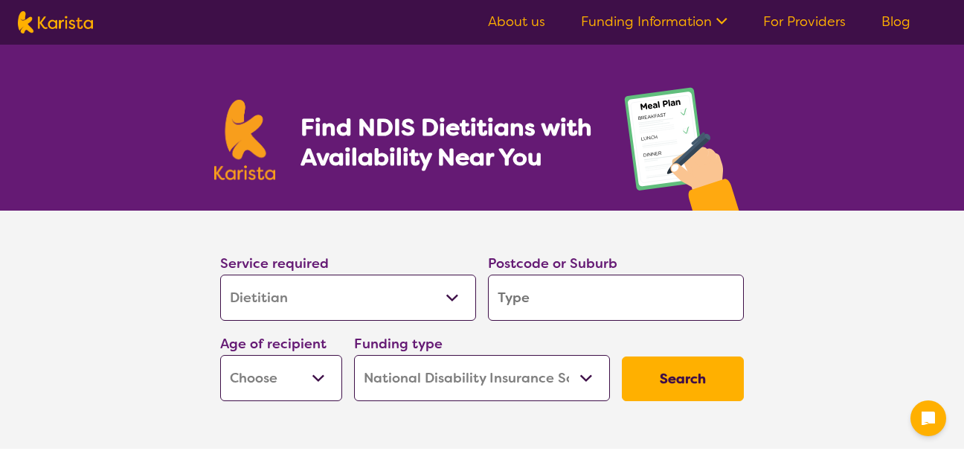
select select "Dietitian"
select select "NDIS"
select select "Dietitian"
select select "NDIS"
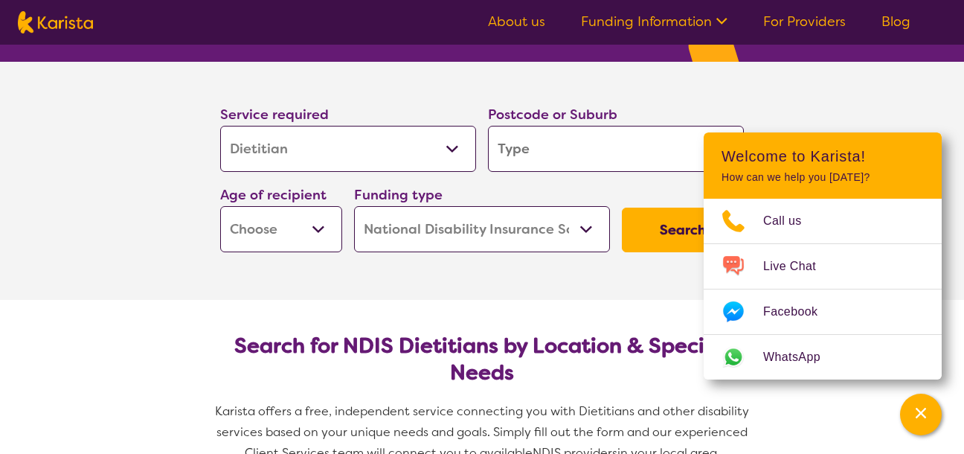
click at [569, 155] on input "search" at bounding box center [616, 149] width 256 height 46
type input "c"
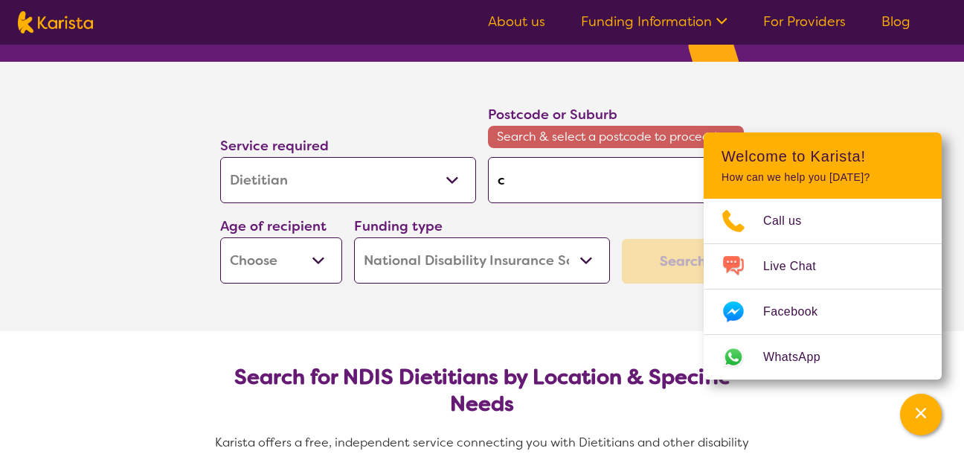
type input "cl"
type input "cli"
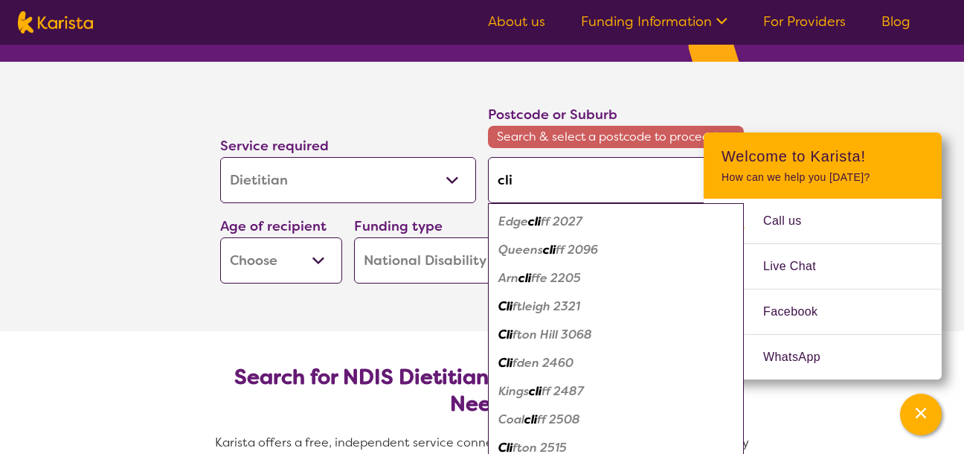
type input "clif"
click at [571, 303] on em "tleigh 2321" at bounding box center [548, 306] width 63 height 16
type input "2321"
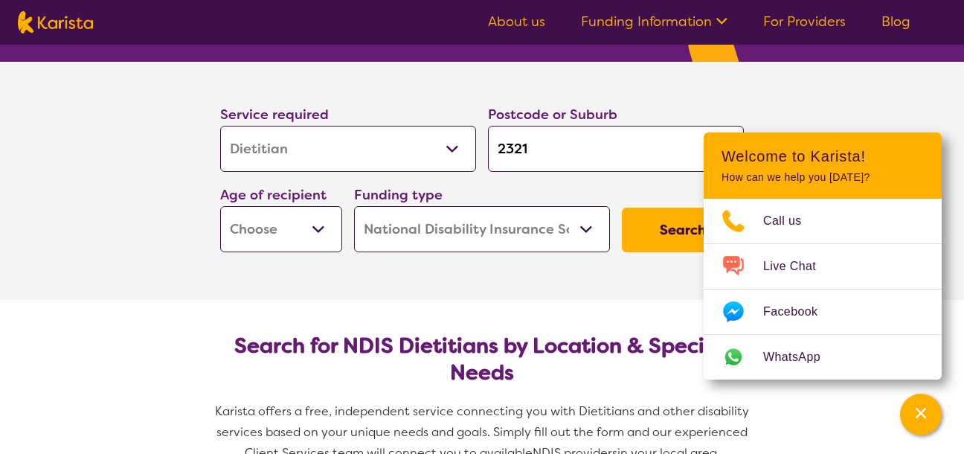
click at [318, 225] on select "Early Childhood - 0 to 9 Child - 10 to 11 Adolescent - 12 to 17 Adult - 18 to 6…" at bounding box center [281, 229] width 122 height 46
select select "AD"
click at [220, 206] on select "Early Childhood - 0 to 9 Child - 10 to 11 Adolescent - 12 to 17 Adult - 18 to 6…" at bounding box center [281, 229] width 122 height 46
select select "AD"
click at [581, 230] on select "Home Care Package (HCP) National Disability Insurance Scheme (NDIS) I don't know" at bounding box center [482, 229] width 256 height 46
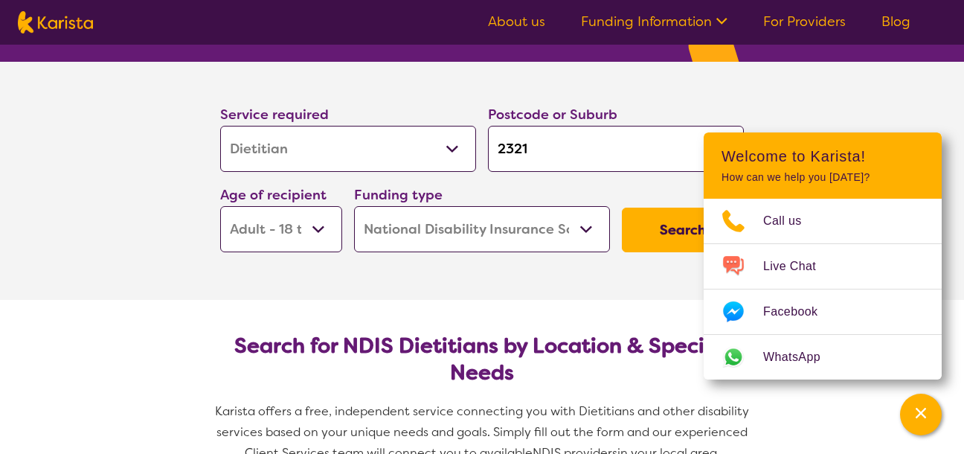
click at [354, 206] on select "Home Care Package (HCP) National Disability Insurance Scheme (NDIS) I don't know" at bounding box center [482, 229] width 256 height 46
click at [655, 240] on button "Search" at bounding box center [683, 230] width 122 height 45
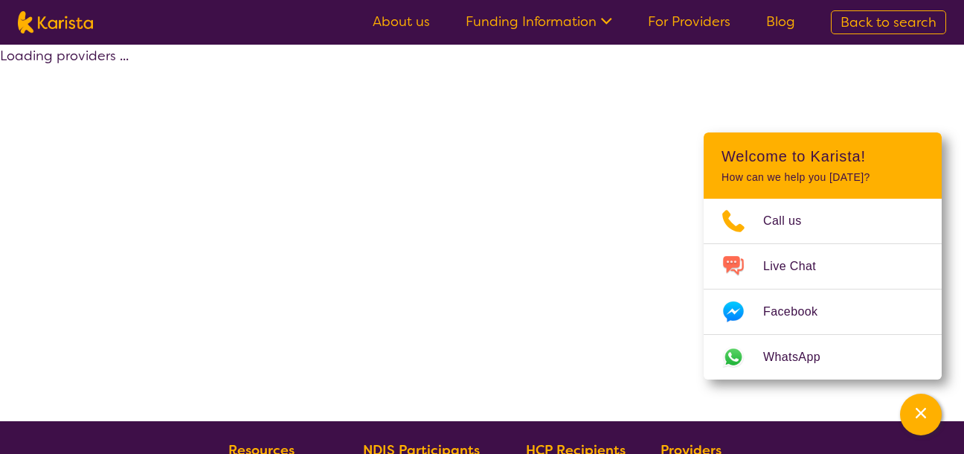
select select "by_score"
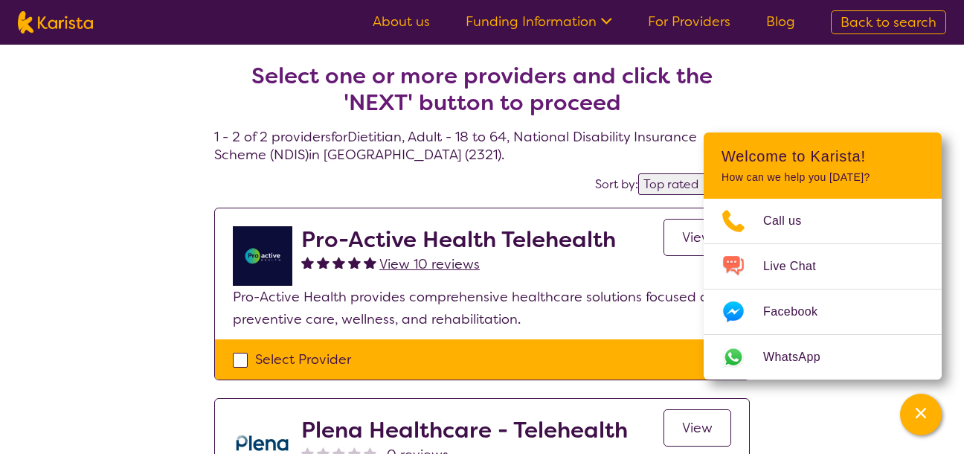
click at [922, 109] on div "Select one or more providers and click the 'NEXT' button to proceed 1 - 2 of 2 …" at bounding box center [482, 346] width 964 height 602
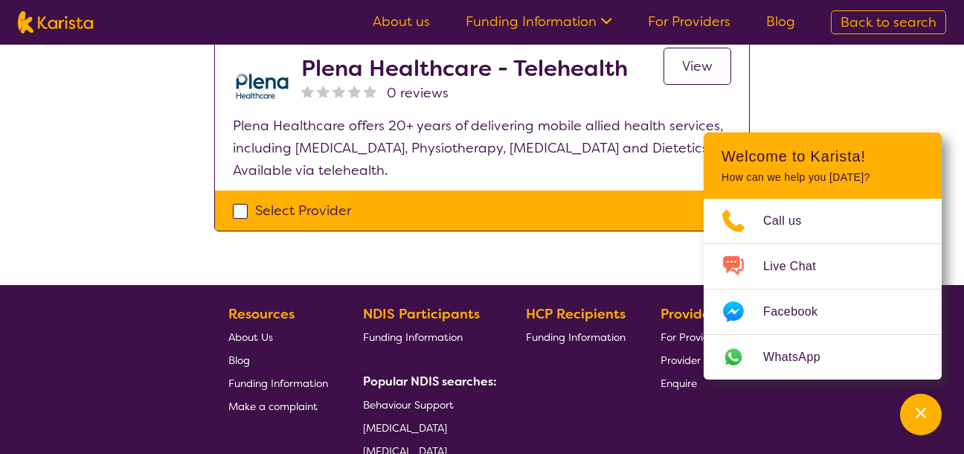
scroll to position [149, 0]
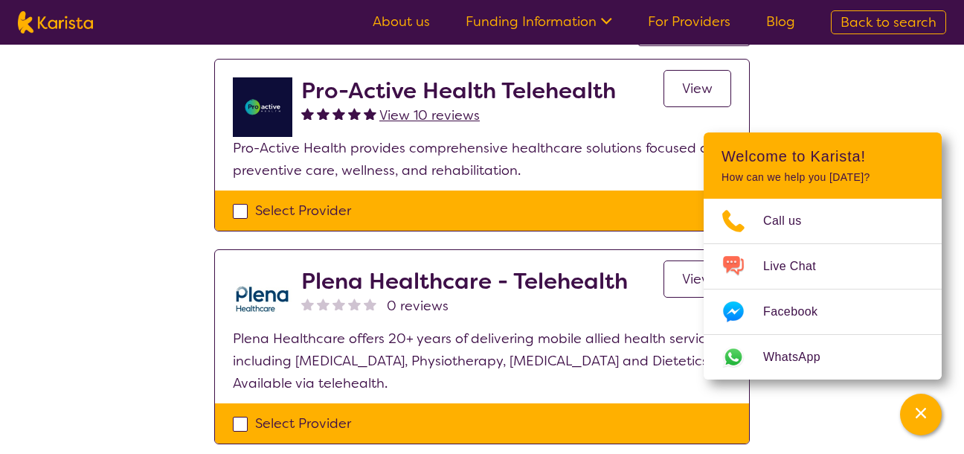
click at [687, 89] on span "View" at bounding box center [697, 89] width 30 height 18
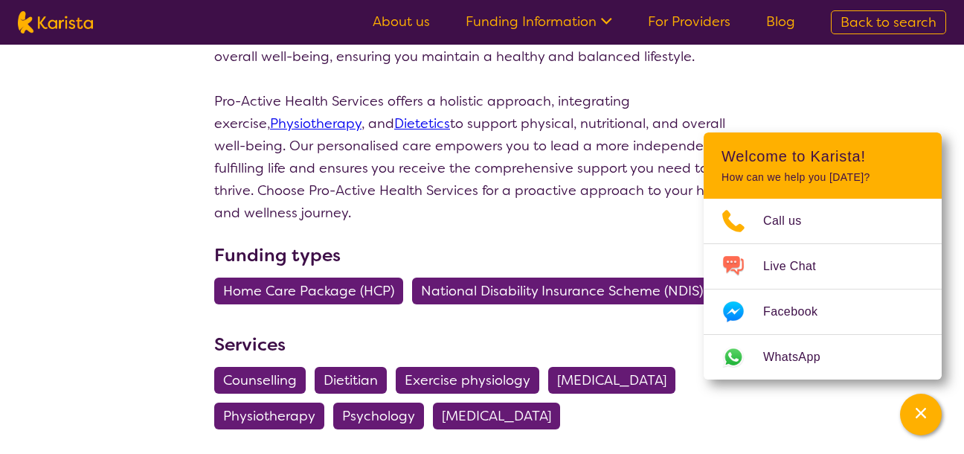
scroll to position [818, 0]
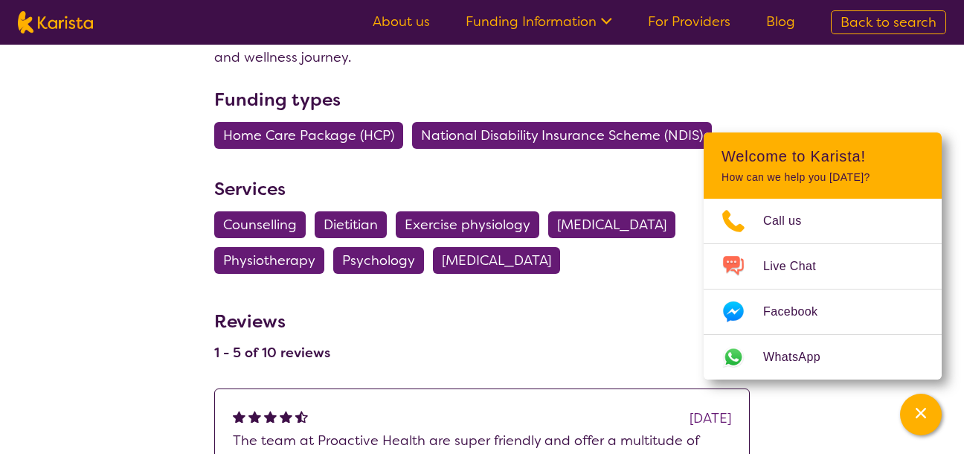
click at [352, 211] on span "Dietitian" at bounding box center [351, 224] width 54 height 27
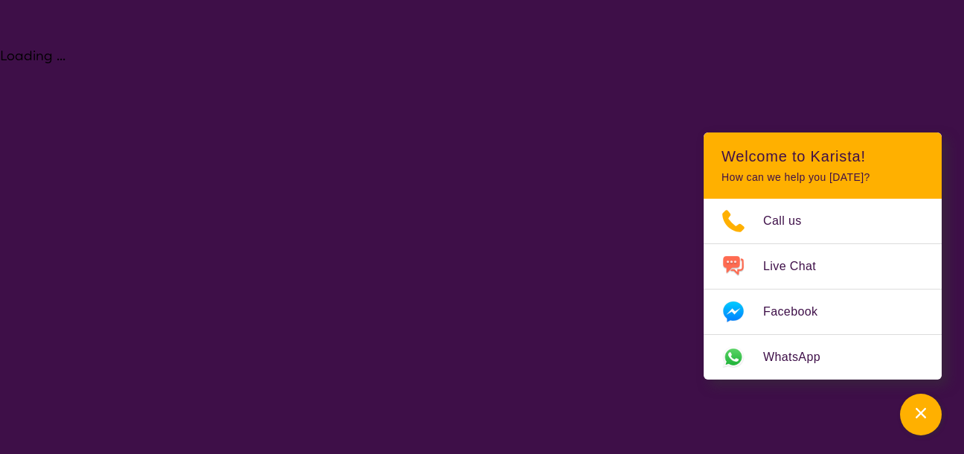
select select "Dietitian"
select select "AD"
select select "NDIS"
select select "Dietitian"
select select "AD"
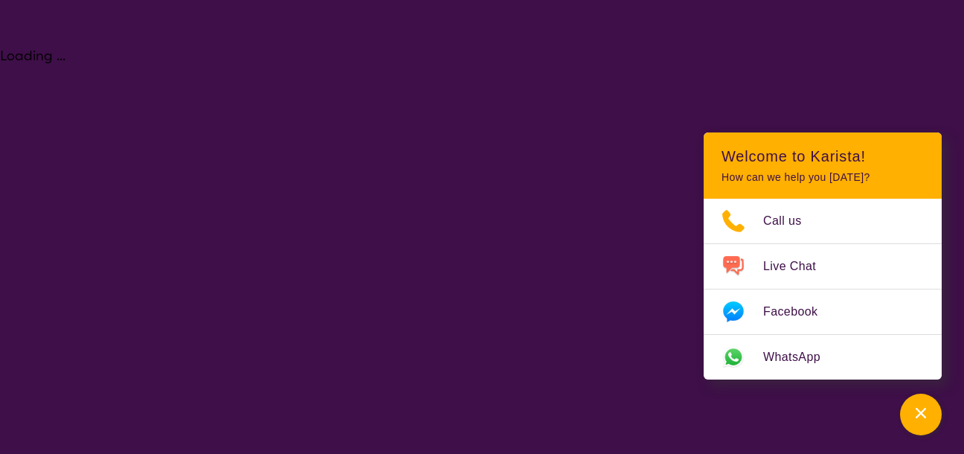
select select "NDIS"
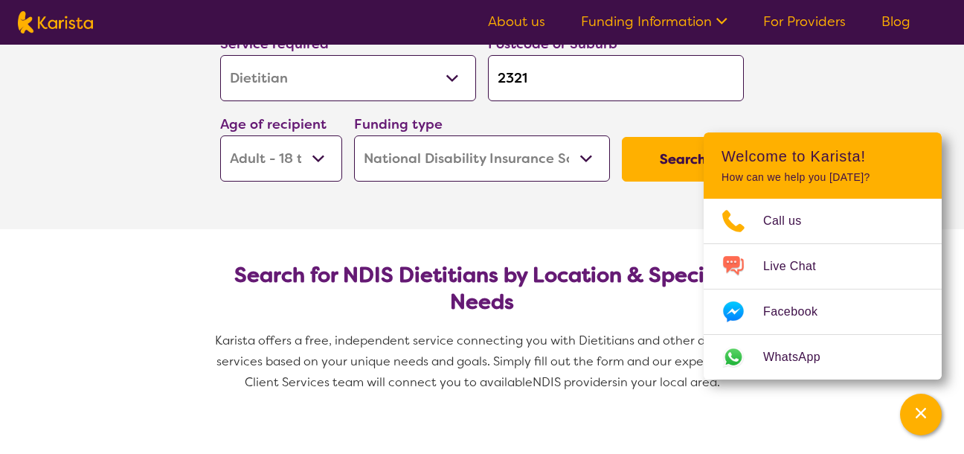
scroll to position [223, 0]
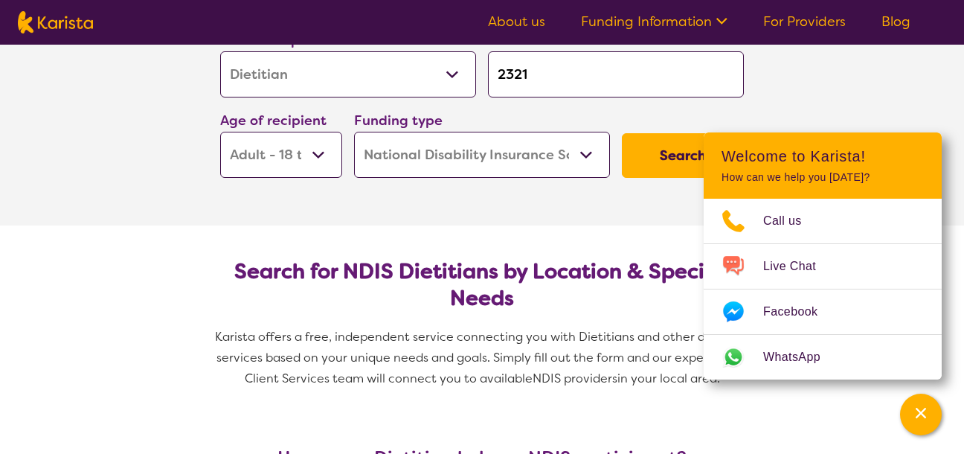
click at [642, 157] on button "Search" at bounding box center [683, 155] width 122 height 45
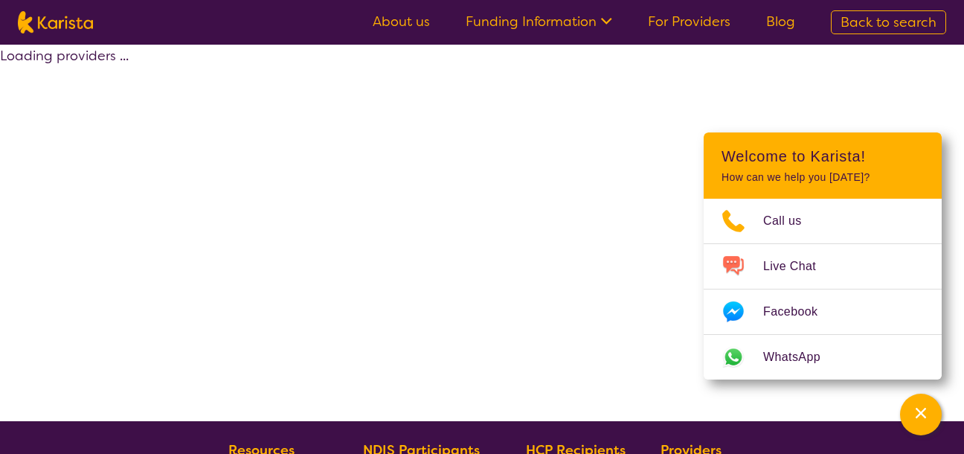
select select "by_score"
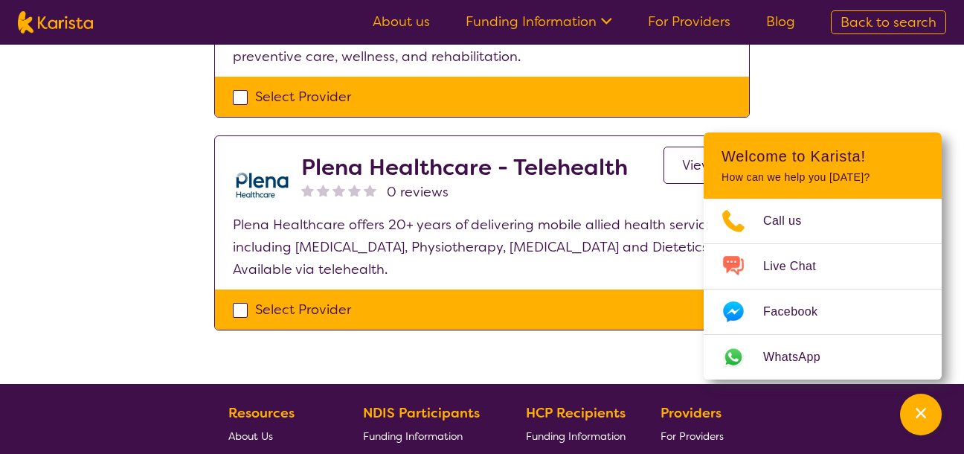
scroll to position [298, 0]
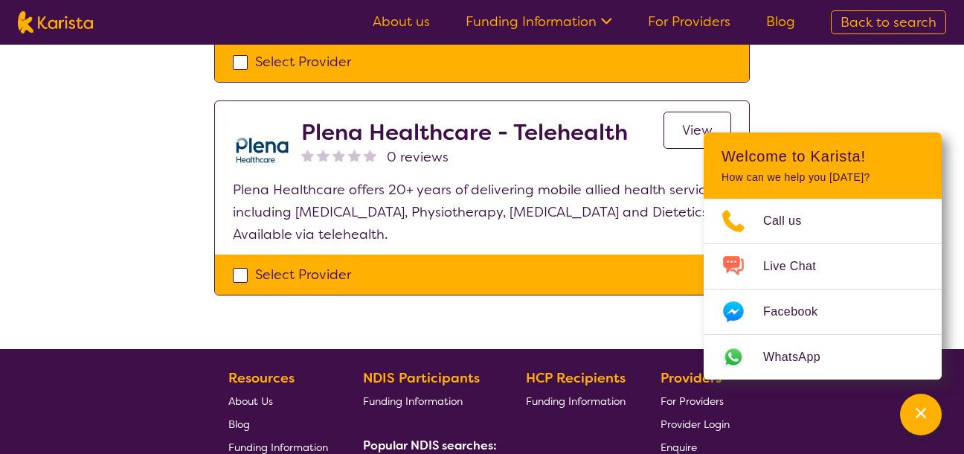
click at [679, 139] on link "View" at bounding box center [697, 130] width 68 height 37
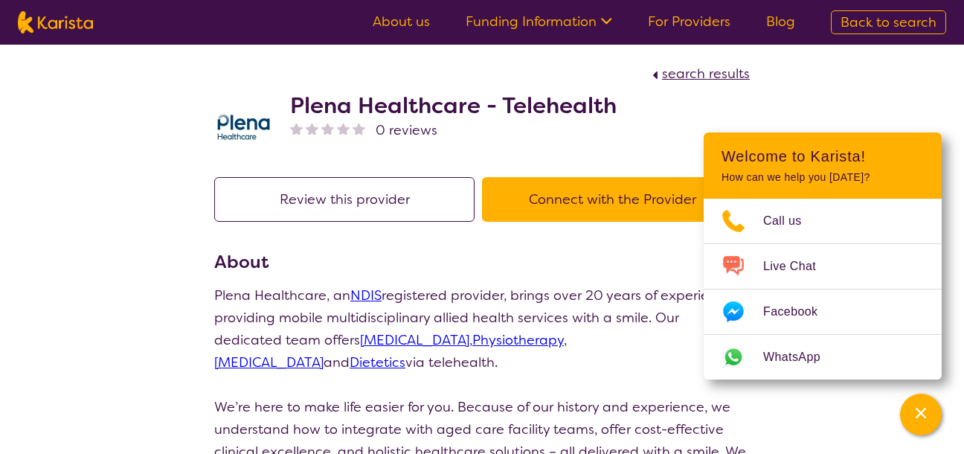
click at [567, 196] on button "Connect with the Provider" at bounding box center [612, 199] width 260 height 45
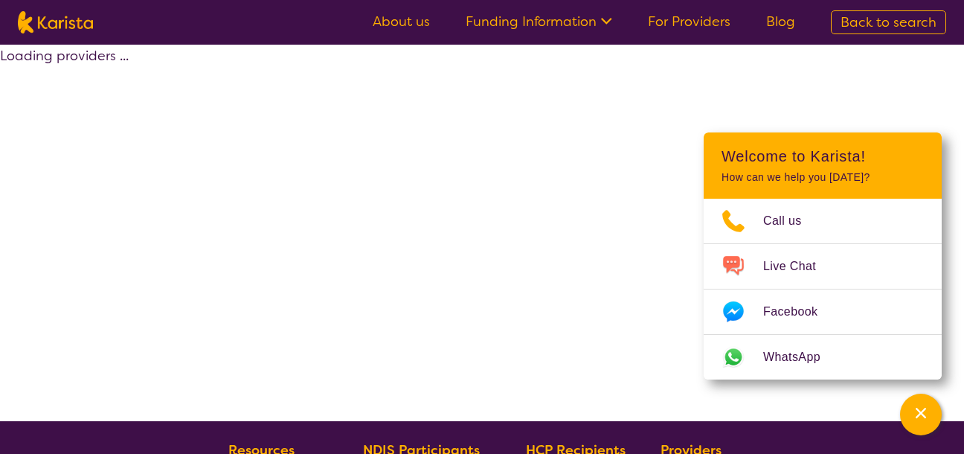
scroll to position [298, 0]
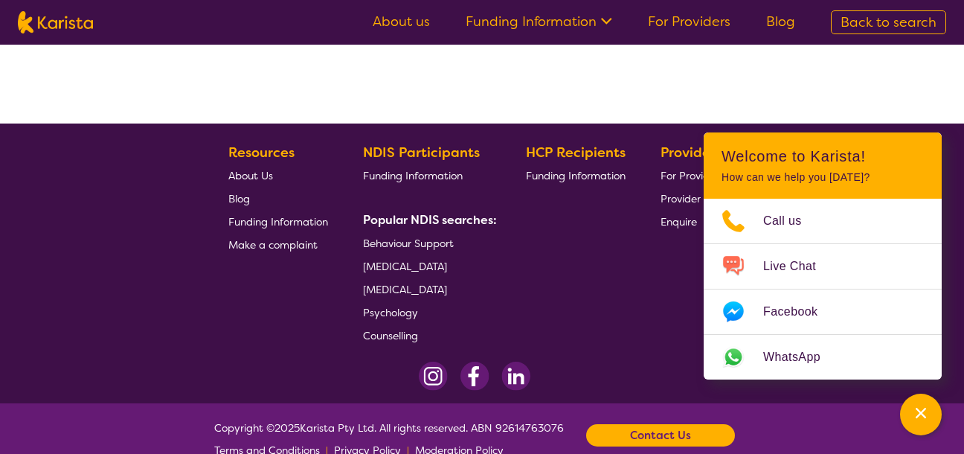
select select "by_score"
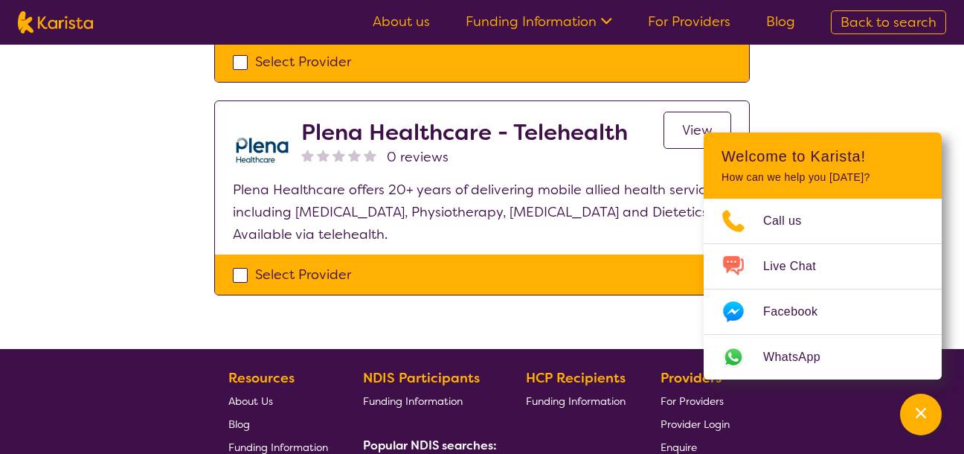
select select "Dietitian"
select select "AD"
select select "NDIS"
select select "Dietitian"
select select "AD"
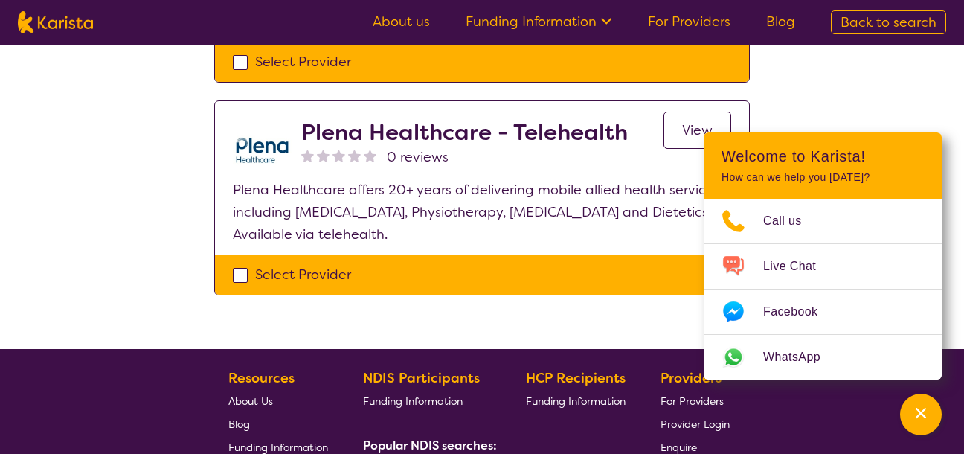
select select "NDIS"
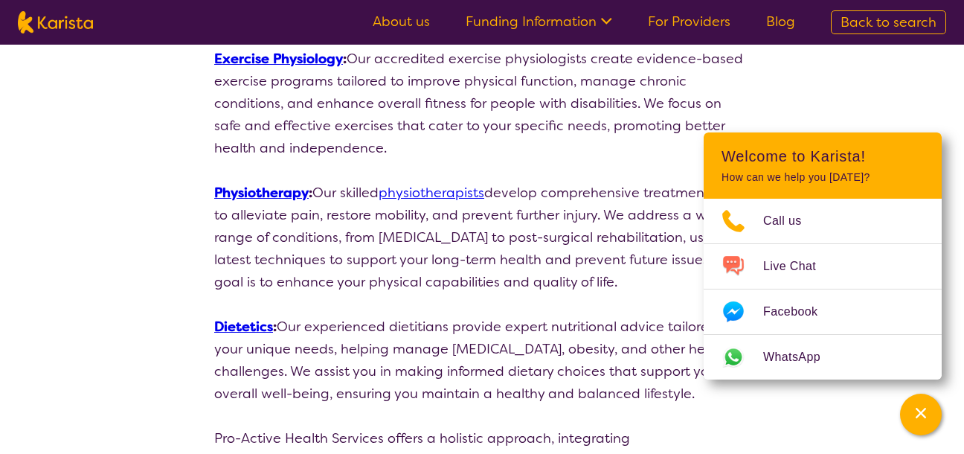
scroll to position [149, 0]
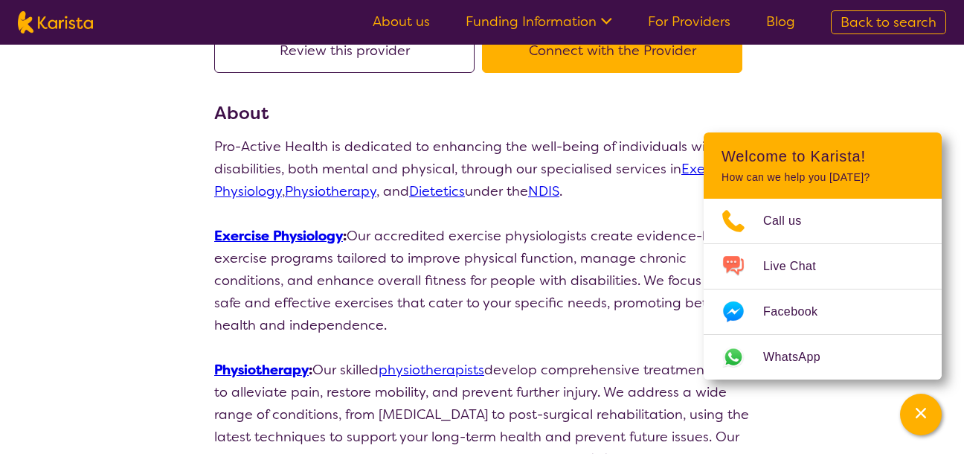
select select "by_score"
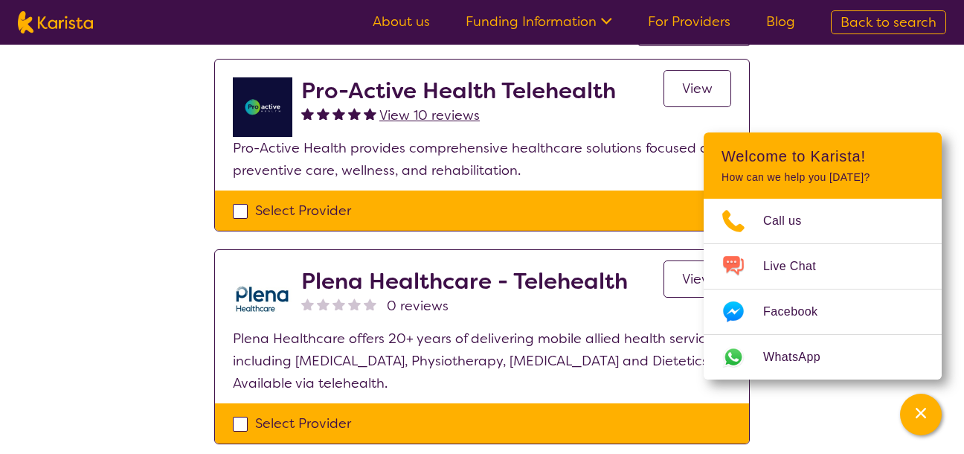
click at [690, 89] on span "View" at bounding box center [697, 89] width 30 height 18
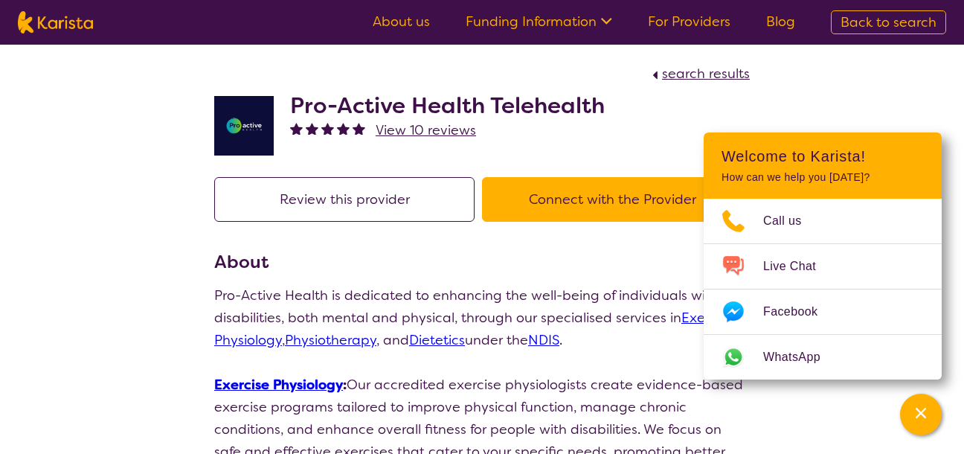
click at [582, 199] on button "Connect with the Provider" at bounding box center [612, 199] width 260 height 45
